Goal: Obtain resource: Obtain resource

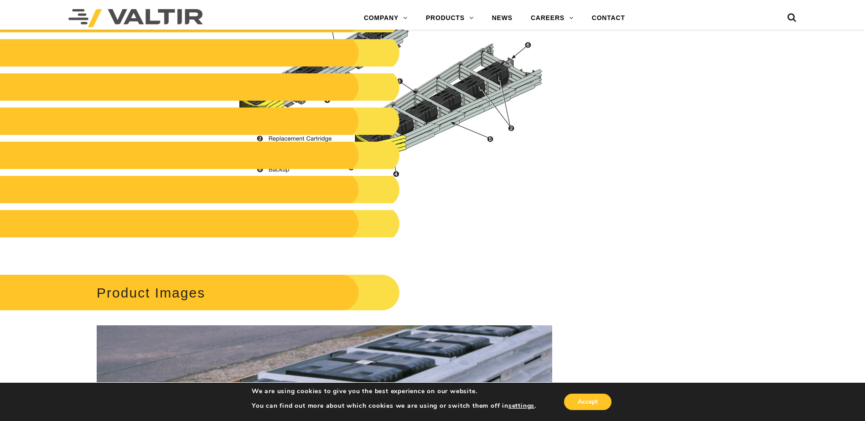
scroll to position [1030, 0]
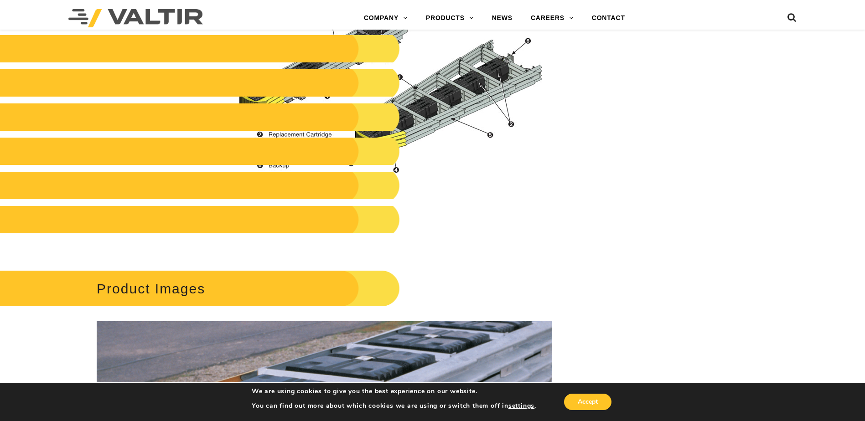
click at [588, 132] on div "**********" at bounding box center [432, 90] width 865 height 2059
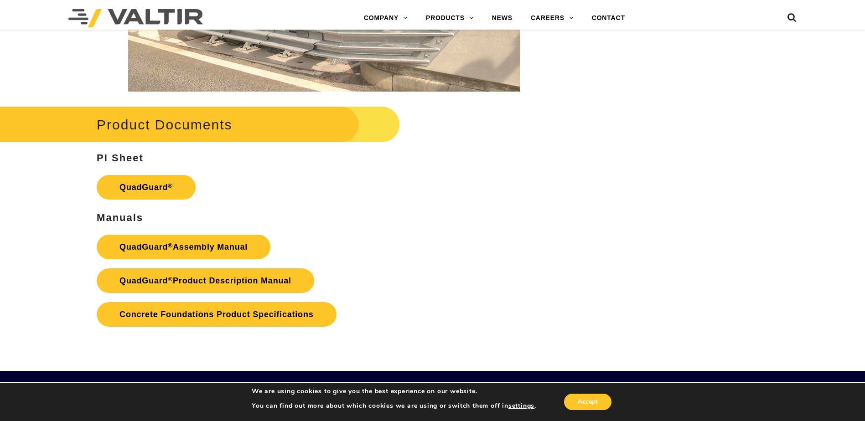
scroll to position [1804, 0]
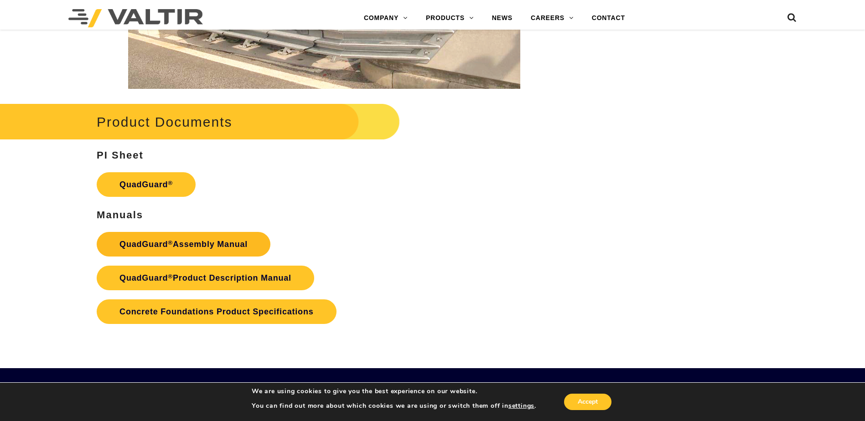
click at [205, 247] on link "QuadGuard ® Assembly Manual" at bounding box center [184, 244] width 174 height 25
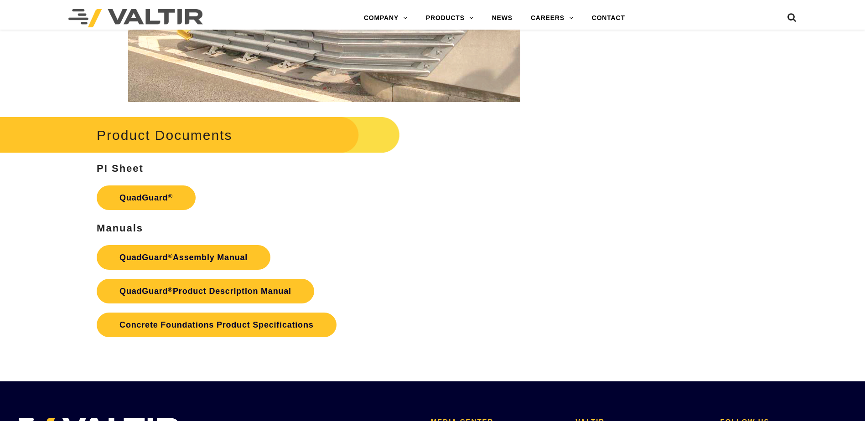
scroll to position [1804, 0]
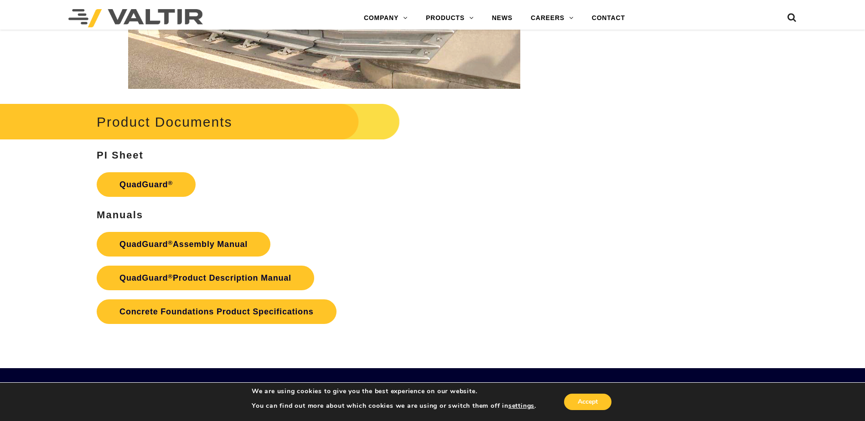
drag, startPoint x: 213, startPoint y: 240, endPoint x: 307, endPoint y: 201, distance: 101.8
click at [307, 201] on p "QuadGuard ®" at bounding box center [325, 185] width 456 height 34
click at [216, 250] on link "QuadGuard ® Assembly Manual" at bounding box center [184, 244] width 174 height 25
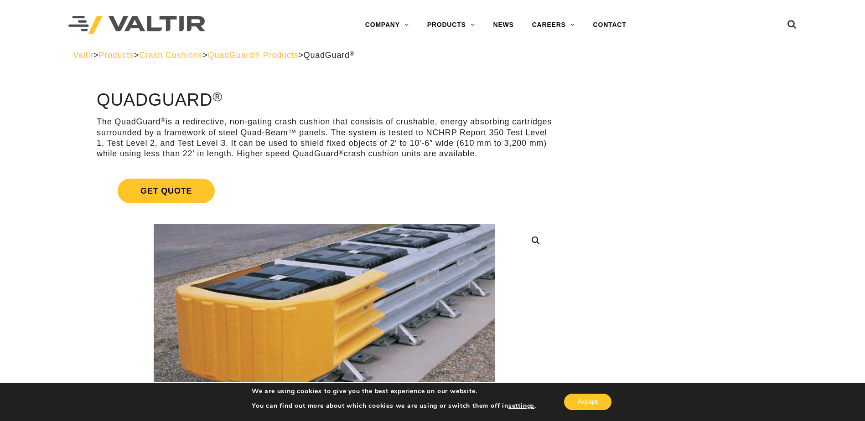
scroll to position [13, 0]
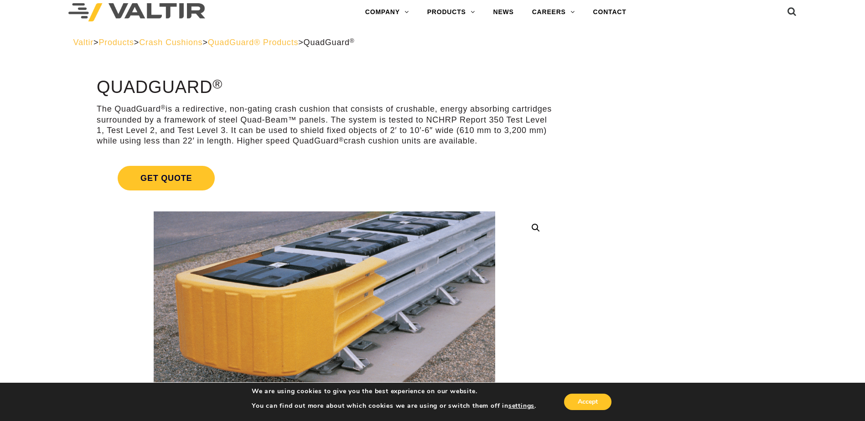
click at [289, 42] on span "QuadGuard® Products" at bounding box center [253, 42] width 91 height 9
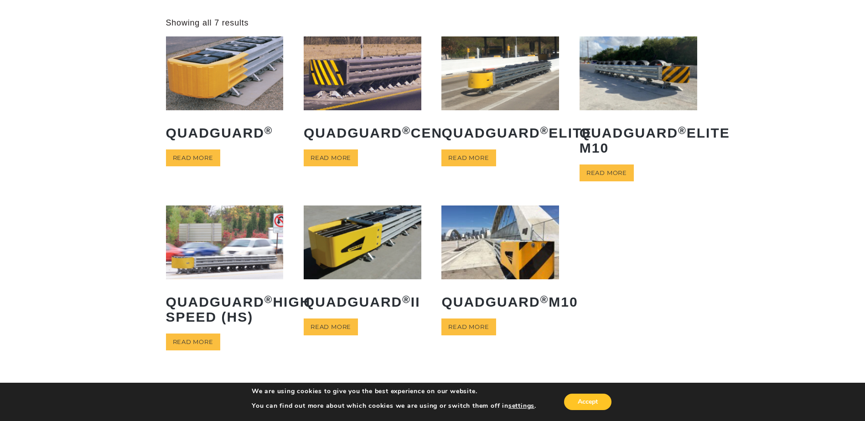
scroll to position [67, 0]
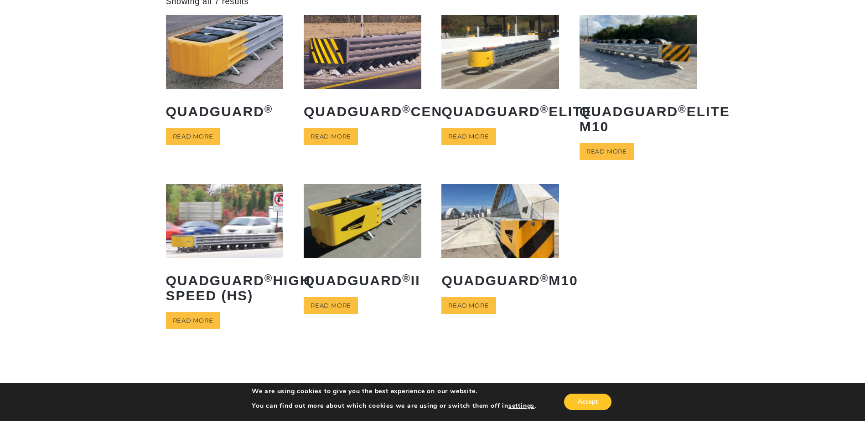
click at [561, 285] on ul "QuadGuard ® Read more QuadGuard ® CEN Read more QuadGuard ® Elite Read more Qua…" at bounding box center [432, 184] width 533 height 338
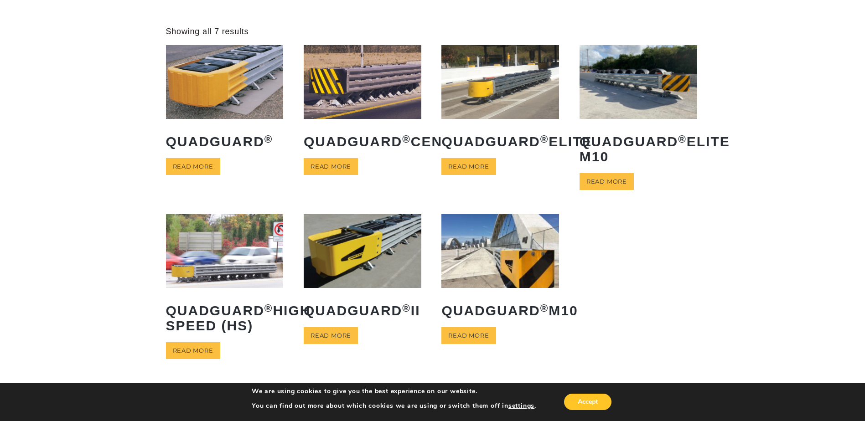
scroll to position [38, 0]
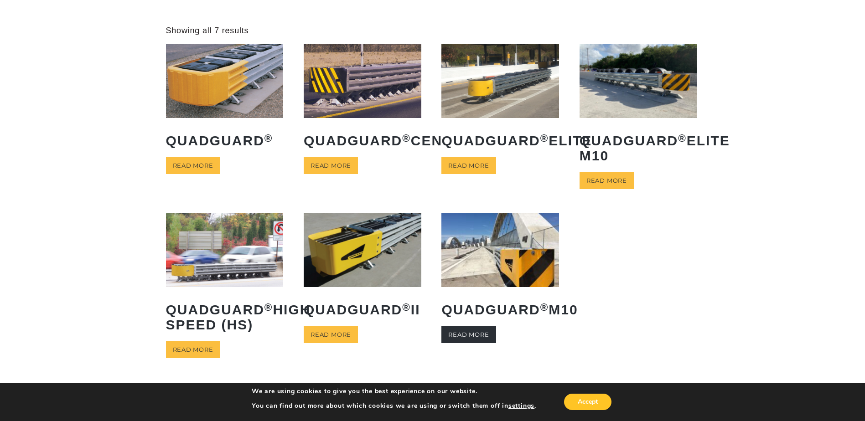
click at [481, 343] on link "Read more" at bounding box center [468, 334] width 54 height 17
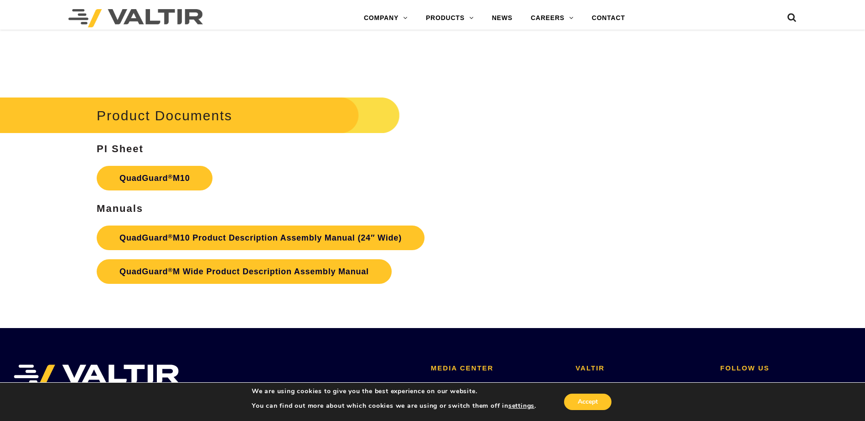
scroll to position [3341, 0]
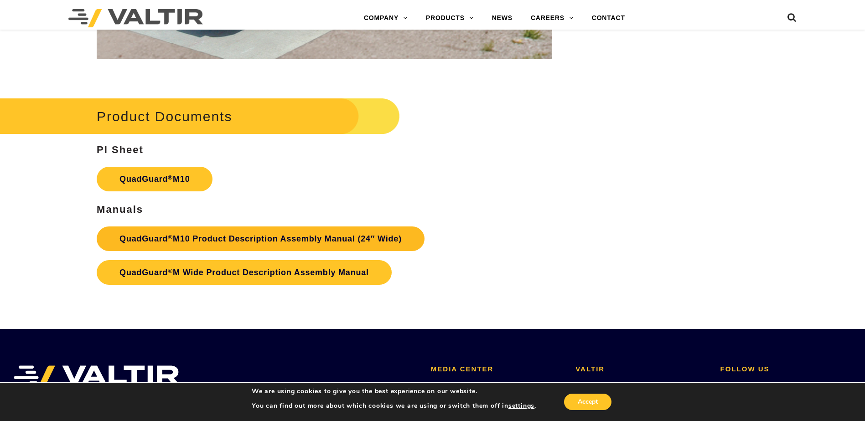
click at [316, 244] on link "QuadGuard ® M10 Product Description Assembly Manual (24″ Wide)" at bounding box center [261, 239] width 328 height 25
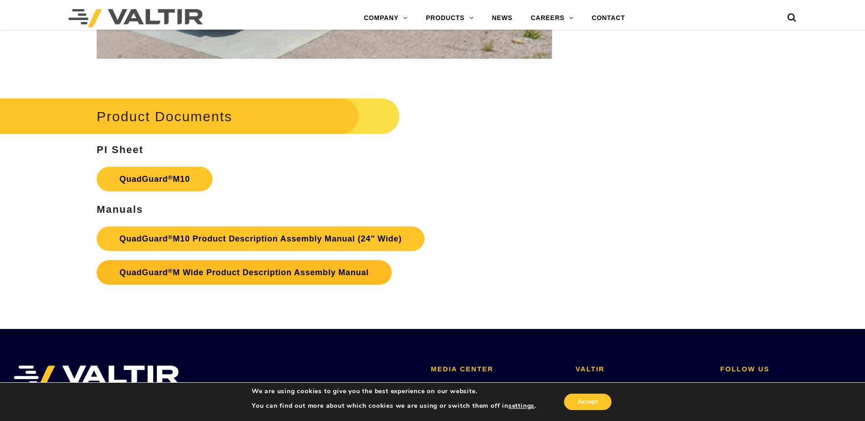
click at [344, 275] on link "QuadGuard ® M Wide Product Description Assembly Manual" at bounding box center [244, 272] width 295 height 25
